Goal: Task Accomplishment & Management: Manage account settings

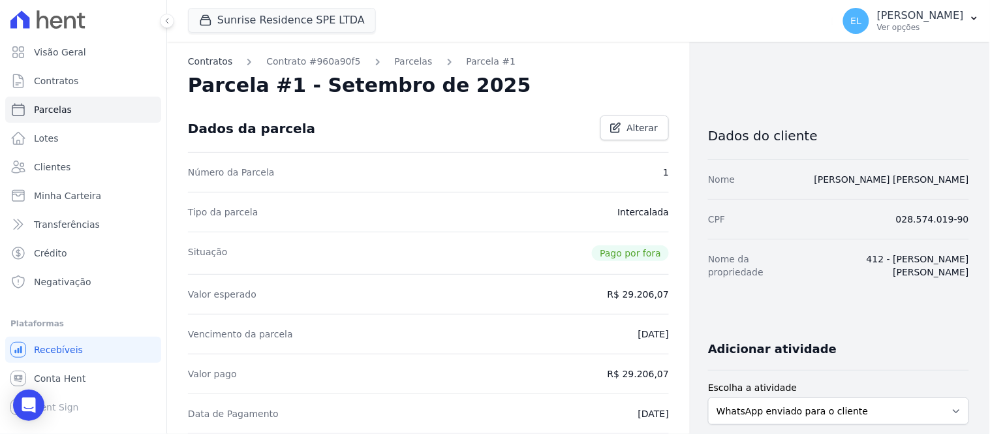
click at [205, 59] on link "Contratos" at bounding box center [210, 62] width 44 height 14
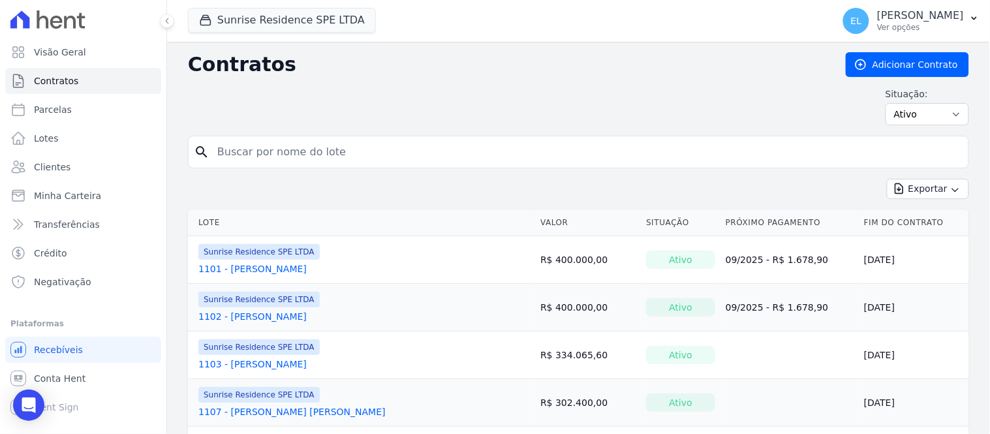
click at [315, 155] on input "search" at bounding box center [587, 152] width 754 height 26
type input "CLAUDINEI"
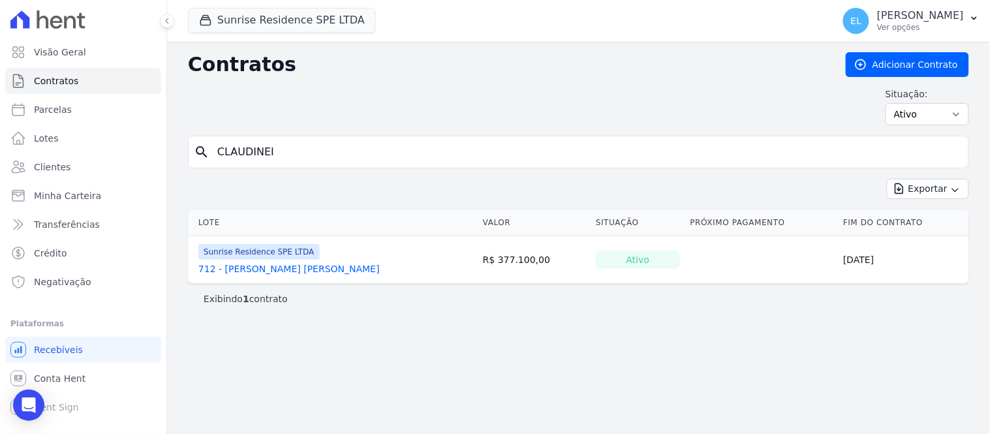
click at [315, 264] on link "712 - [PERSON_NAME] [PERSON_NAME]" at bounding box center [288, 268] width 181 height 13
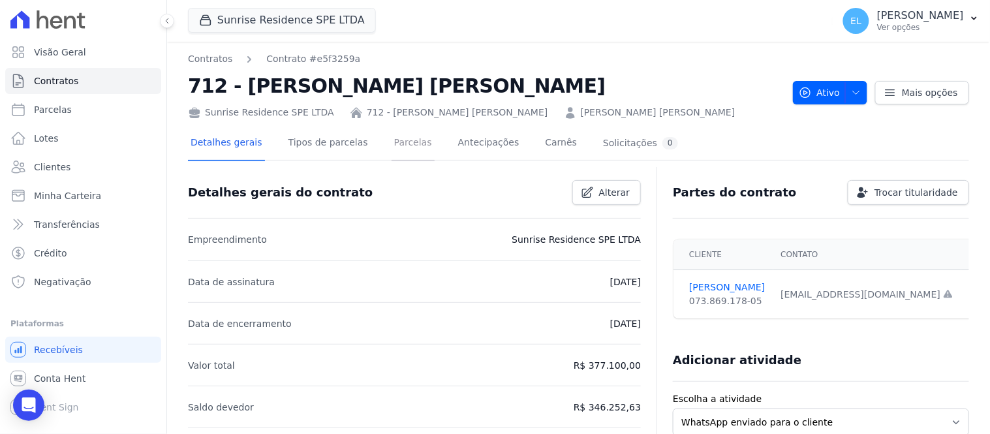
click at [392, 142] on link "Parcelas" at bounding box center [413, 144] width 43 height 35
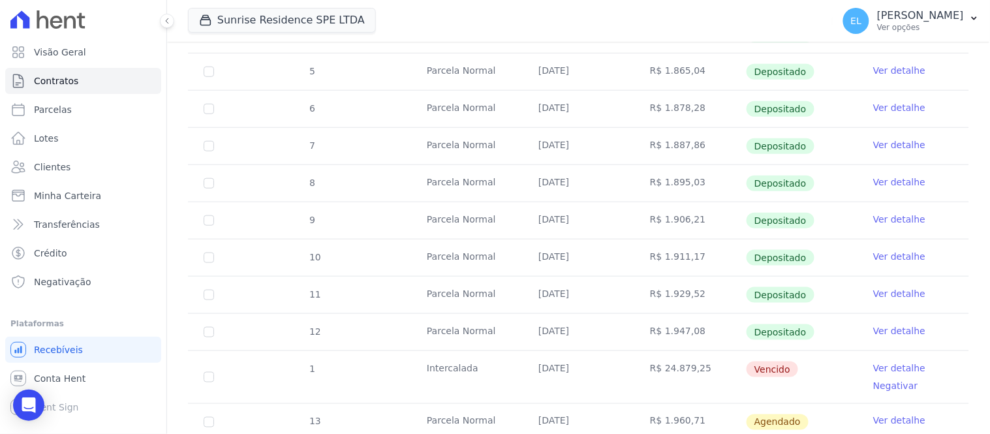
scroll to position [362, 0]
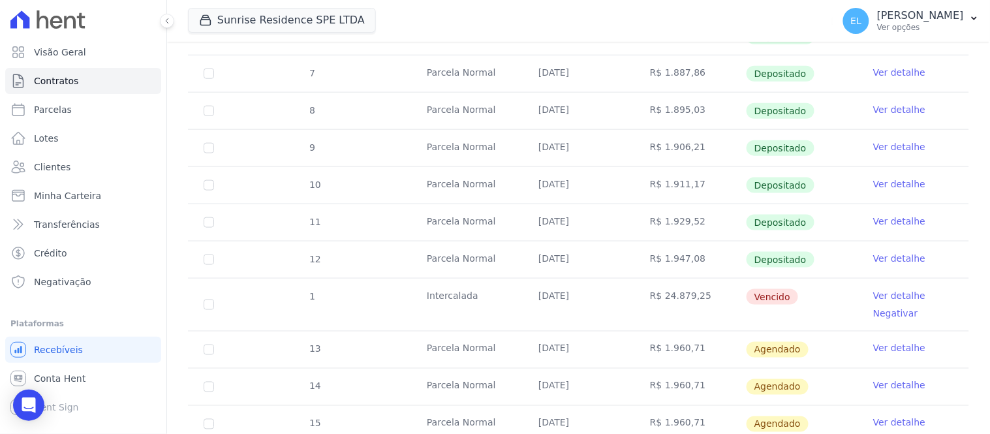
click at [885, 294] on link "Ver detalhe" at bounding box center [899, 295] width 52 height 13
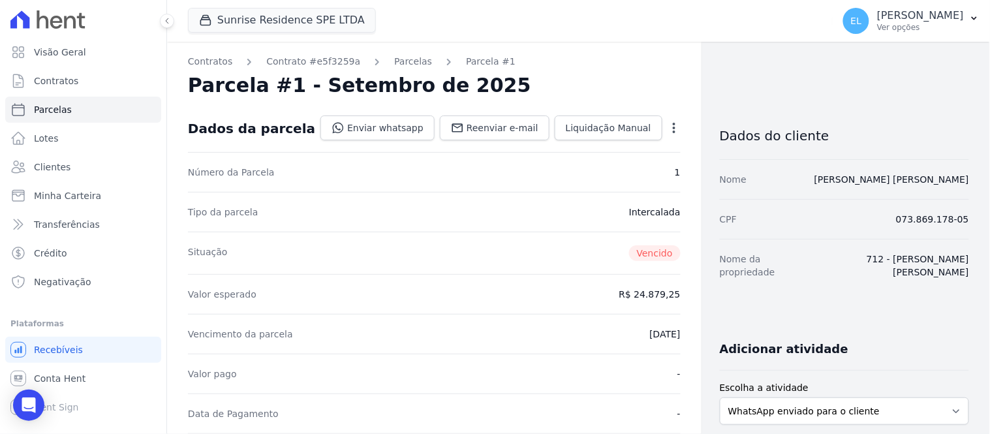
click at [668, 122] on icon "button" at bounding box center [674, 127] width 13 height 13
click at [569, 148] on link "Alterar" at bounding box center [618, 146] width 115 height 24
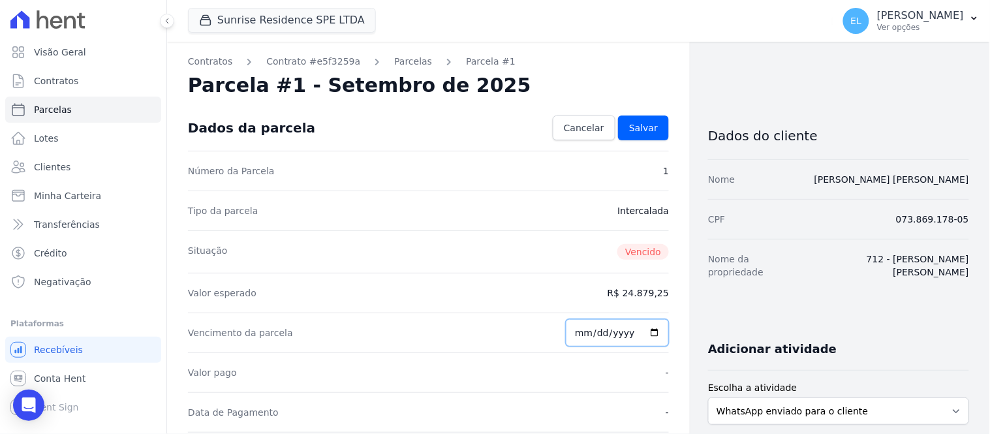
click at [578, 337] on input "2025-09-10" at bounding box center [617, 332] width 103 height 27
type input "[DATE]"
click at [557, 121] on link "Cancelar" at bounding box center [584, 128] width 63 height 25
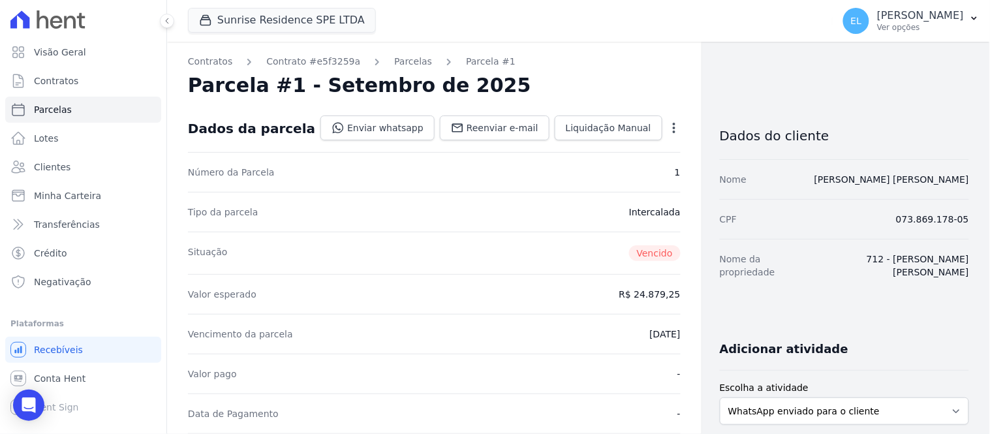
click at [673, 123] on icon "button" at bounding box center [674, 128] width 3 height 10
click at [575, 219] on link "Renegociar" at bounding box center [618, 216] width 115 height 24
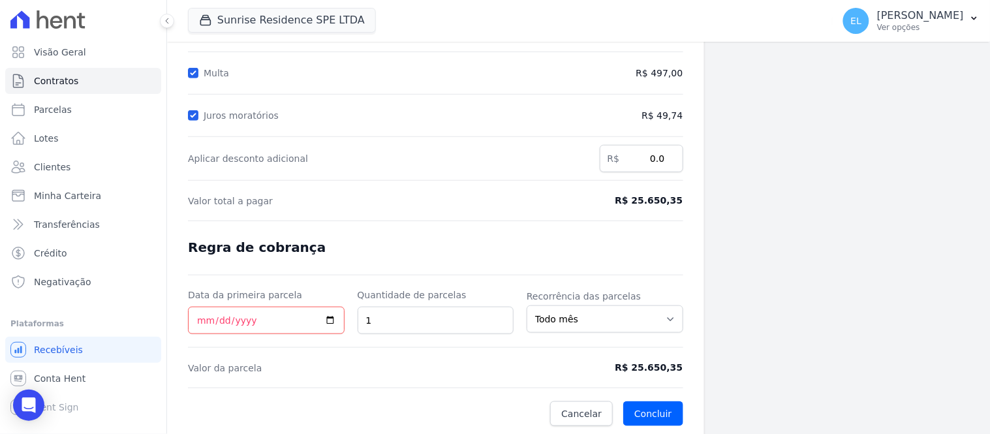
scroll to position [219, 0]
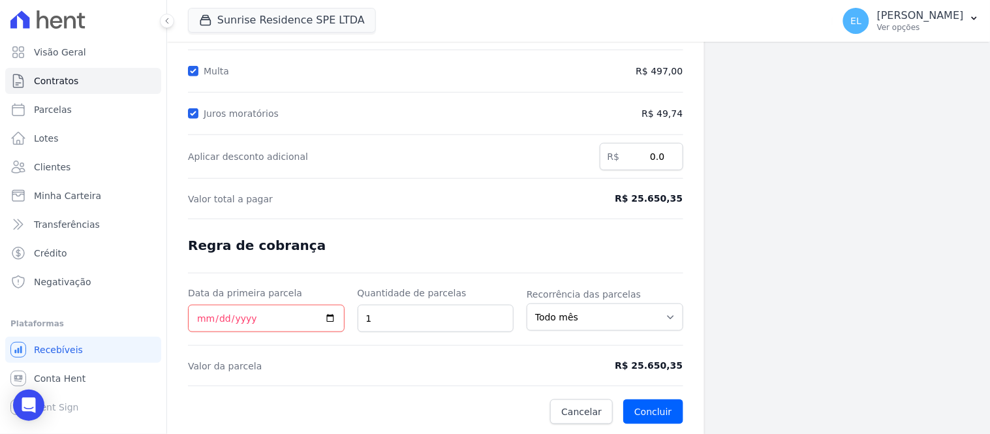
click at [569, 396] on form "Cálculo da renegociação Quantidade de parcelas 1 Valor total da(s) parcela(s) e…" at bounding box center [435, 160] width 495 height 528
click at [572, 409] on span "Cancelar" at bounding box center [581, 411] width 40 height 13
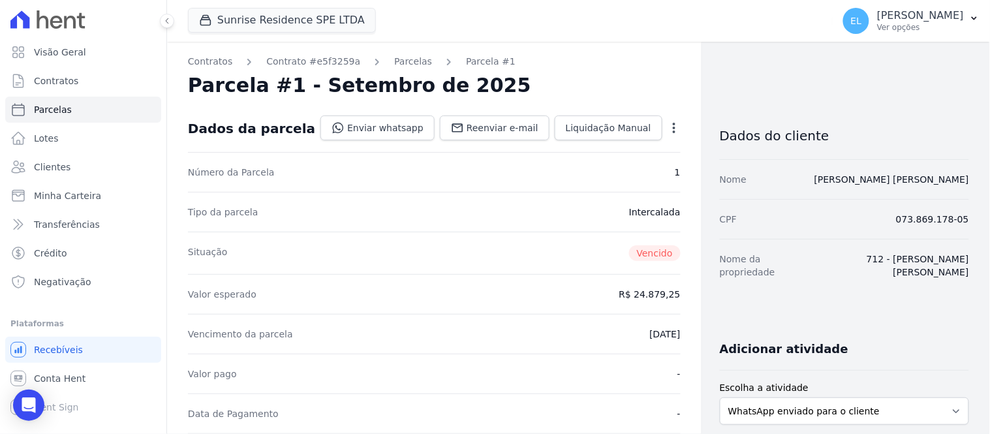
click at [668, 127] on icon "button" at bounding box center [674, 127] width 13 height 13
click at [562, 146] on link "Alterar" at bounding box center [618, 146] width 115 height 24
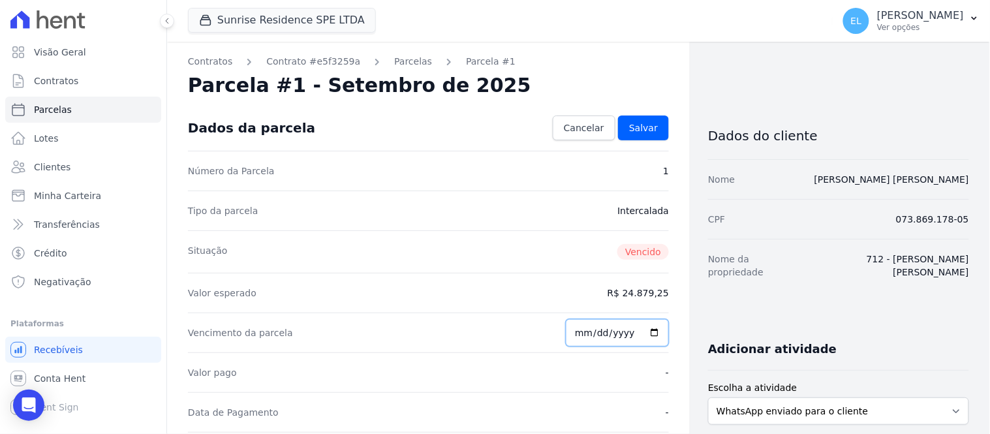
click at [582, 335] on input "2025-09-10" at bounding box center [617, 332] width 103 height 27
type input "[DATE]"
click at [629, 134] on link "Salvar" at bounding box center [643, 128] width 51 height 25
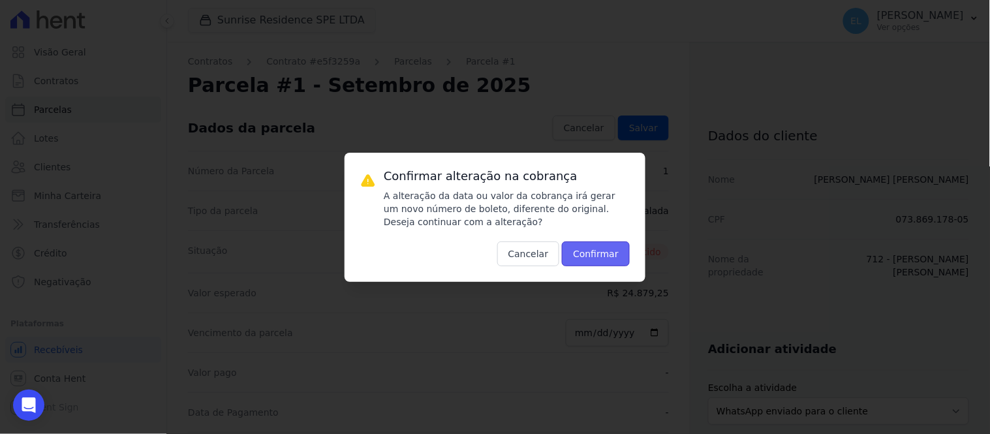
click at [592, 253] on button "Confirmar" at bounding box center [596, 254] width 68 height 25
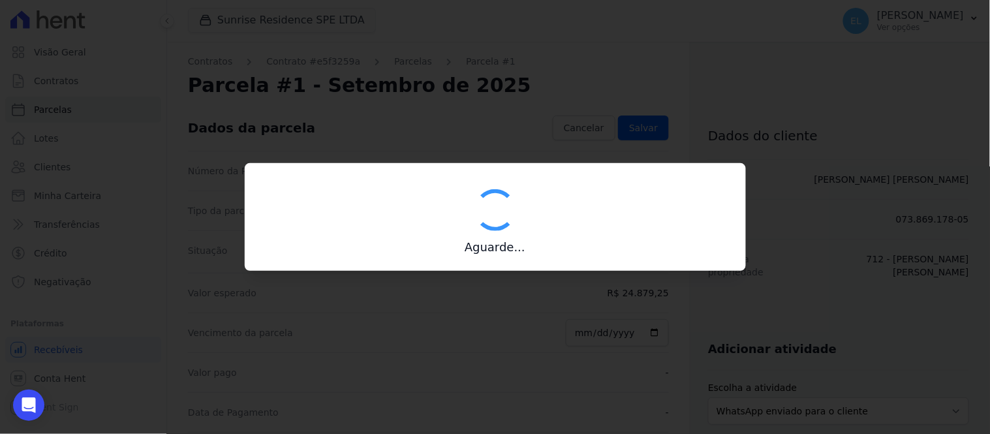
type input "00190000090335103300000658780176112000002487925"
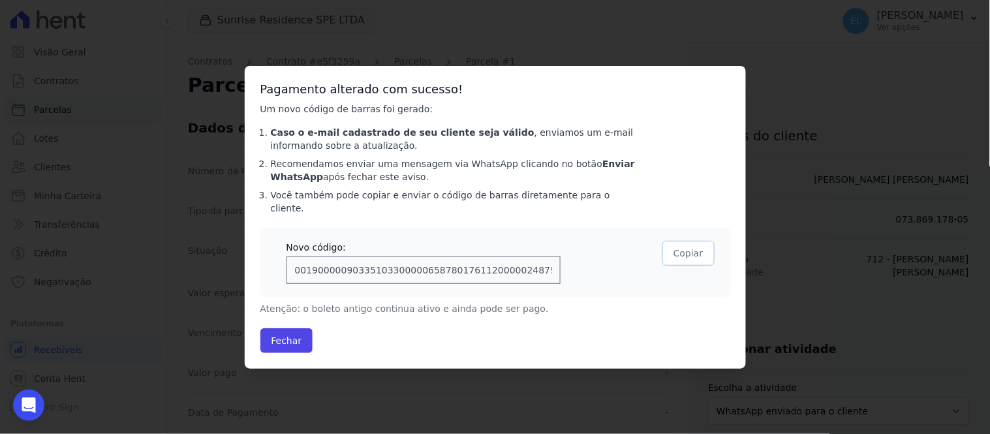
click at [686, 248] on button "Copiar" at bounding box center [689, 253] width 52 height 25
click at [281, 329] on button "Fechar" at bounding box center [286, 340] width 53 height 25
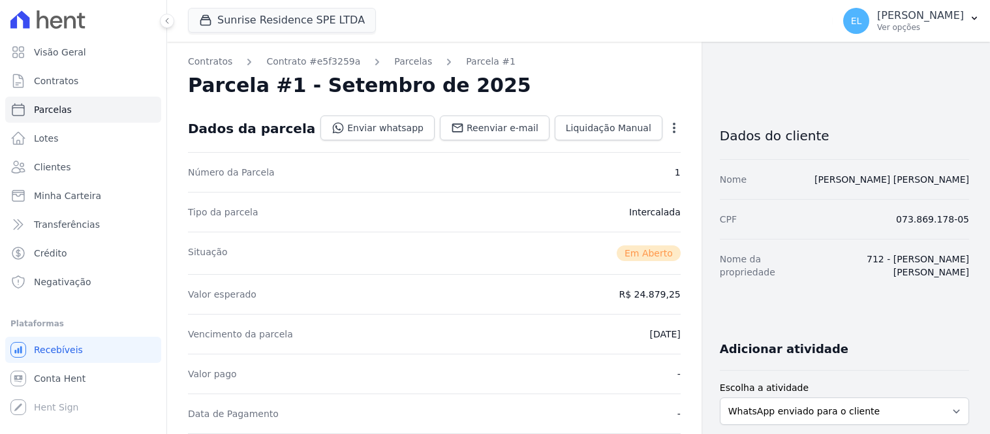
click at [277, 333] on dt "Vencimento da parcela" at bounding box center [240, 334] width 105 height 13
click at [668, 127] on icon "button" at bounding box center [674, 127] width 13 height 13
click at [573, 146] on link "Alterar" at bounding box center [618, 146] width 115 height 24
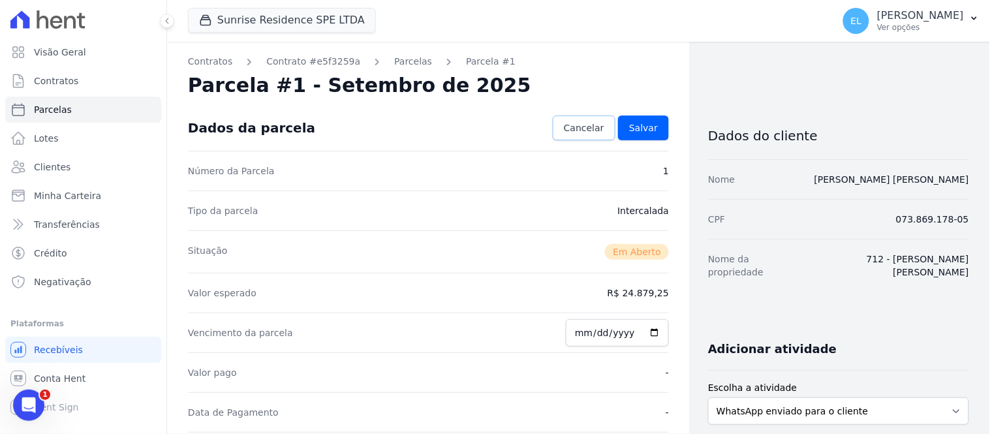
click at [588, 127] on span "Cancelar" at bounding box center [584, 127] width 40 height 13
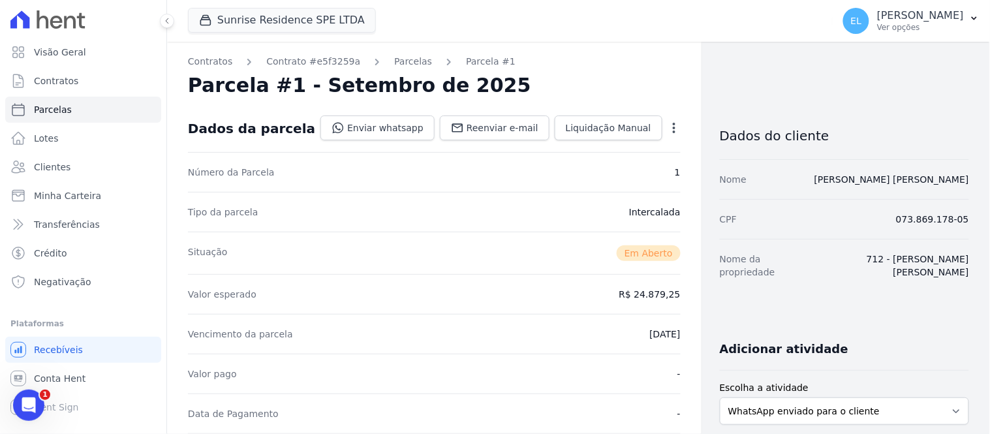
click at [668, 125] on icon "button" at bounding box center [674, 127] width 13 height 13
click at [598, 170] on link "Cancelar Cobrança" at bounding box center [618, 169] width 115 height 24
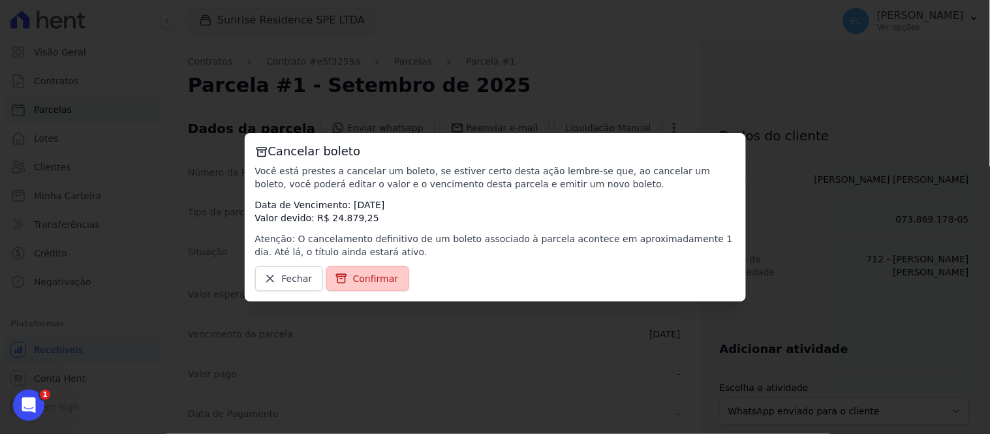
click at [359, 279] on span "Confirmar" at bounding box center [376, 278] width 46 height 13
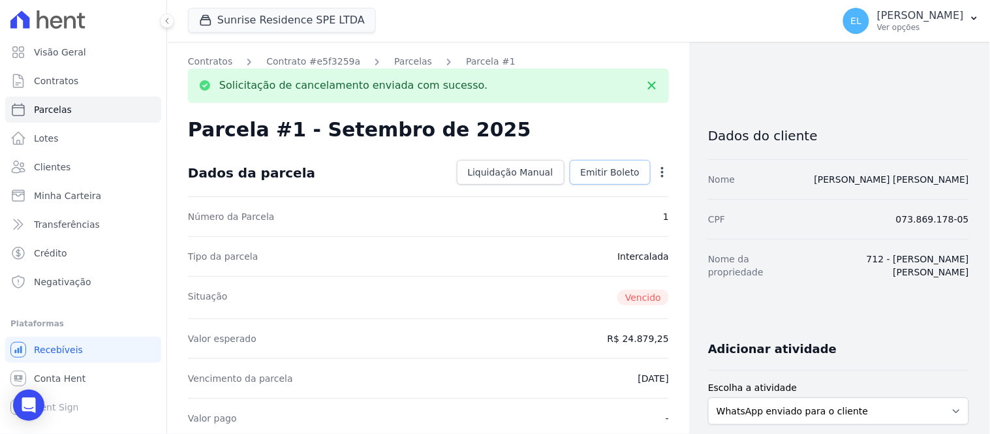
click at [609, 171] on span "Emitir Boleto" at bounding box center [610, 172] width 59 height 13
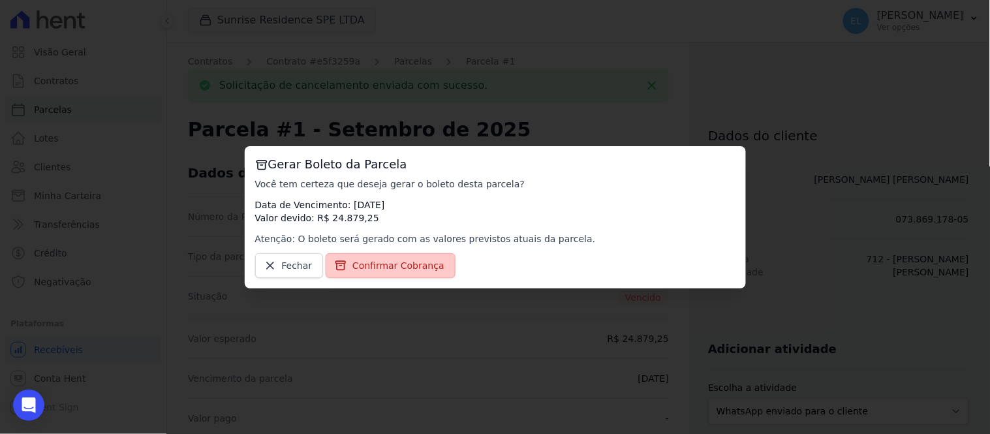
click at [369, 262] on span "Confirmar Cobrança" at bounding box center [399, 265] width 92 height 13
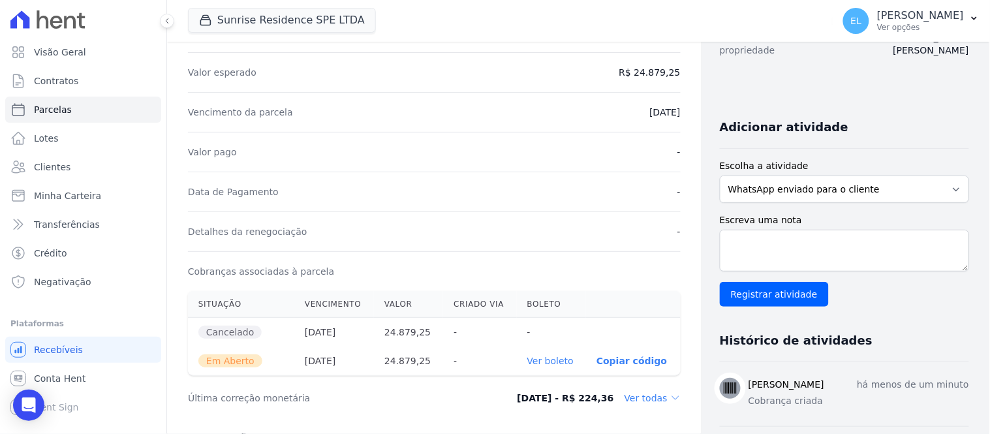
scroll to position [217, 0]
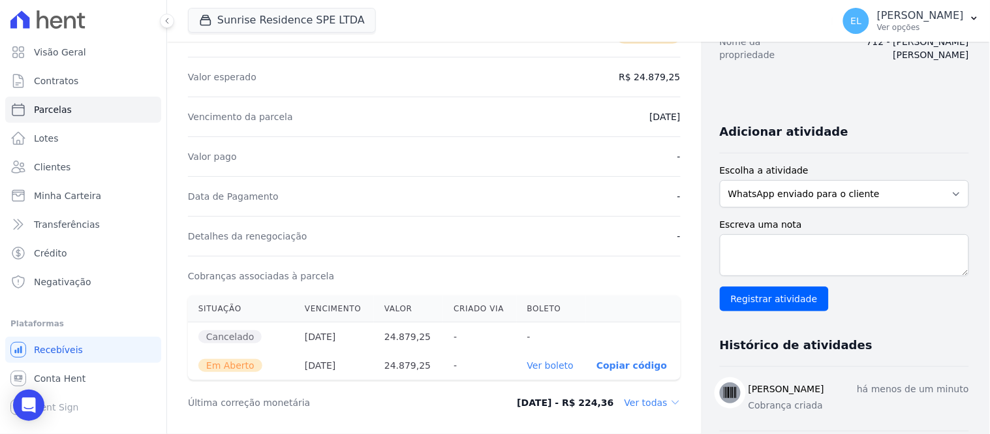
click at [608, 368] on p "Copiar código" at bounding box center [632, 365] width 71 height 10
click at [597, 366] on p "Copiar código" at bounding box center [632, 365] width 71 height 10
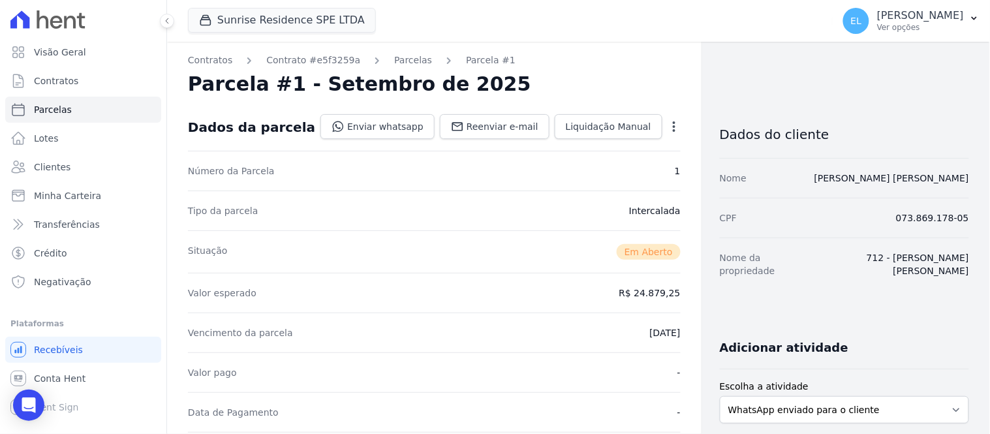
scroll to position [0, 0]
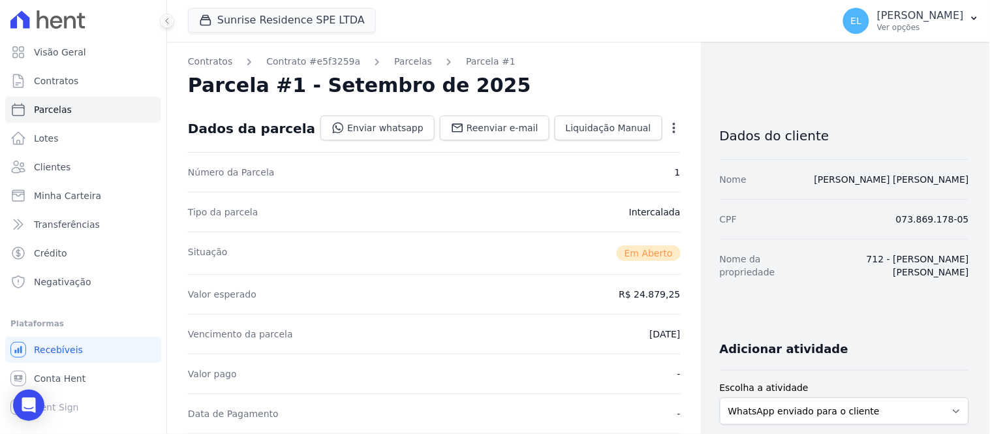
click at [668, 129] on icon "button" at bounding box center [674, 127] width 13 height 13
click at [642, 80] on div "Parcela #1 - Setembro de 2025" at bounding box center [434, 86] width 493 height 24
click at [615, 126] on span "Liquidação Manual" at bounding box center [609, 127] width 86 height 13
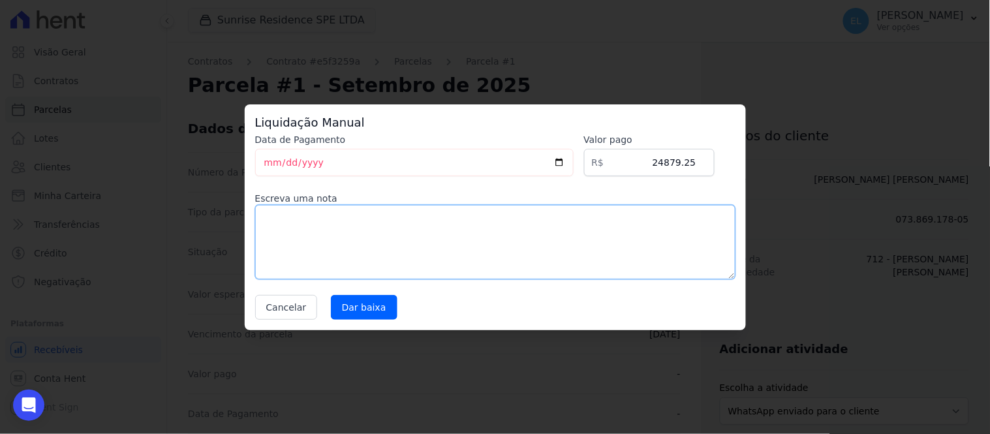
click at [274, 224] on textarea at bounding box center [495, 242] width 480 height 74
type textarea "PAGO VIA PIX"
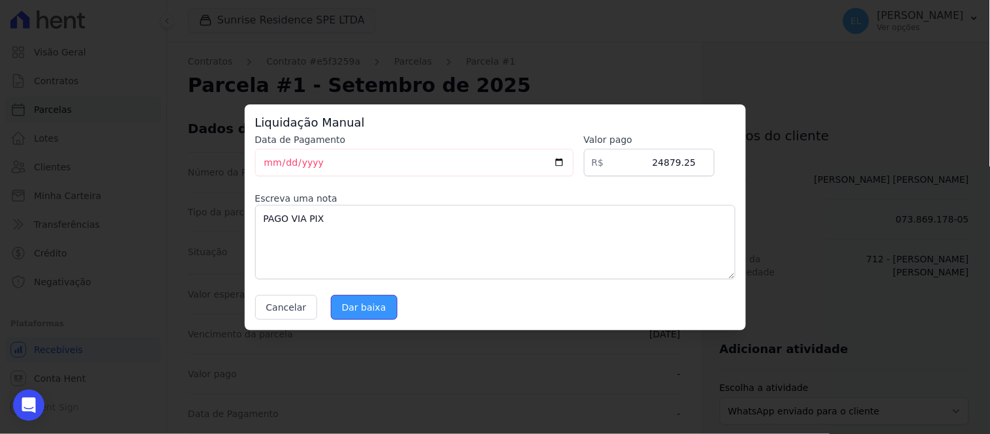
click at [345, 308] on input "Dar baixa" at bounding box center [364, 307] width 67 height 25
